Goal: Task Accomplishment & Management: Use online tool/utility

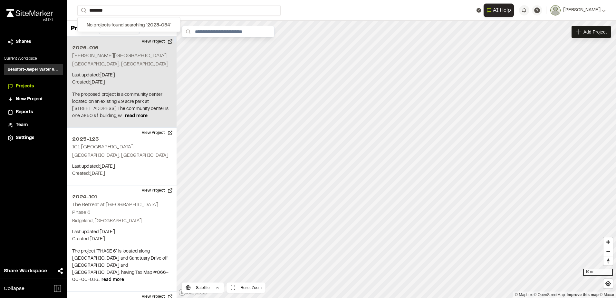
click at [94, 62] on p "St Helena Island, SC" at bounding box center [121, 64] width 99 height 7
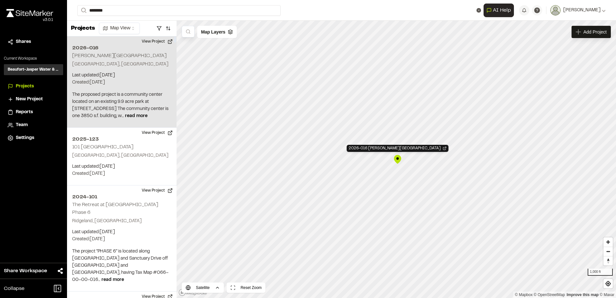
click at [95, 56] on h2 "[PERSON_NAME][GEOGRAPHIC_DATA]" at bounding box center [119, 56] width 94 height 5
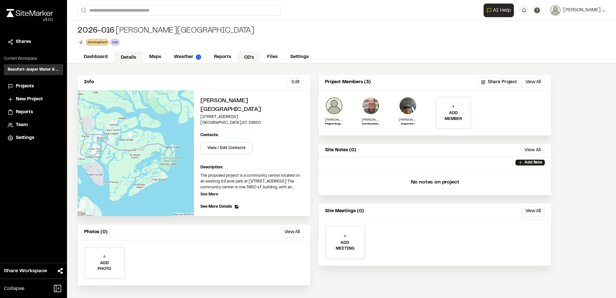
click at [247, 59] on link "CD's" at bounding box center [249, 58] width 23 height 12
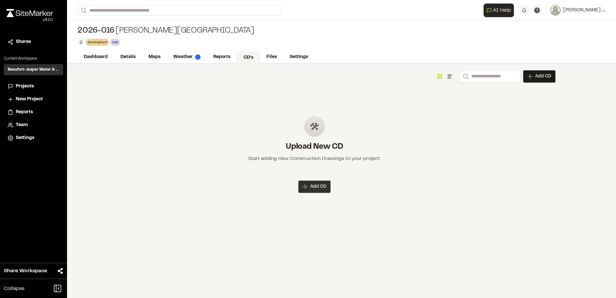
click at [319, 190] on span "Add CD" at bounding box center [318, 186] width 16 height 6
